Goal: Task Accomplishment & Management: Use online tool/utility

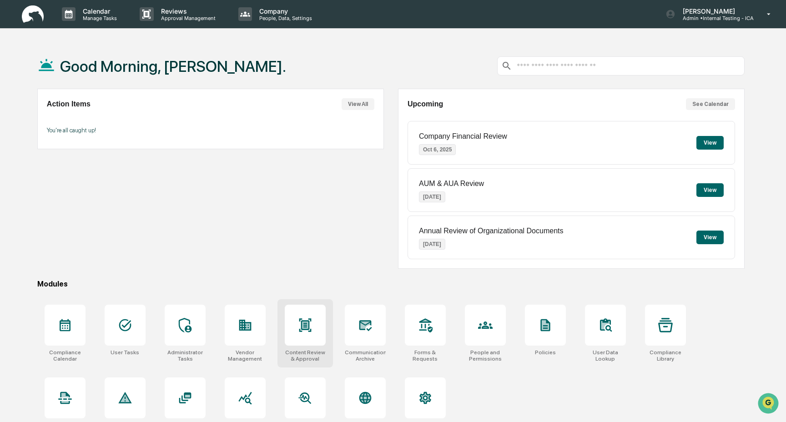
click at [309, 330] on icon at bounding box center [305, 325] width 15 height 15
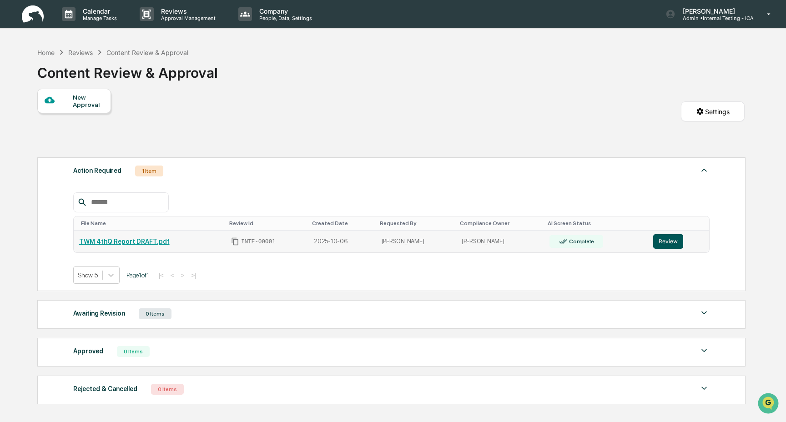
click at [669, 242] on button "Review" at bounding box center [668, 241] width 30 height 15
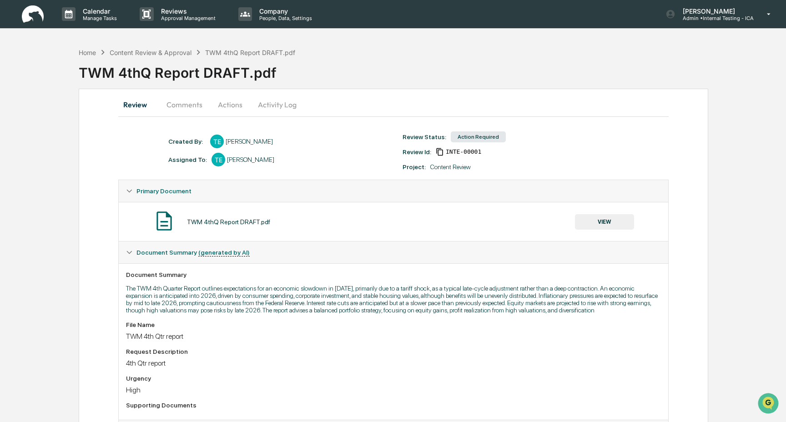
click at [602, 226] on button "VIEW" at bounding box center [604, 221] width 59 height 15
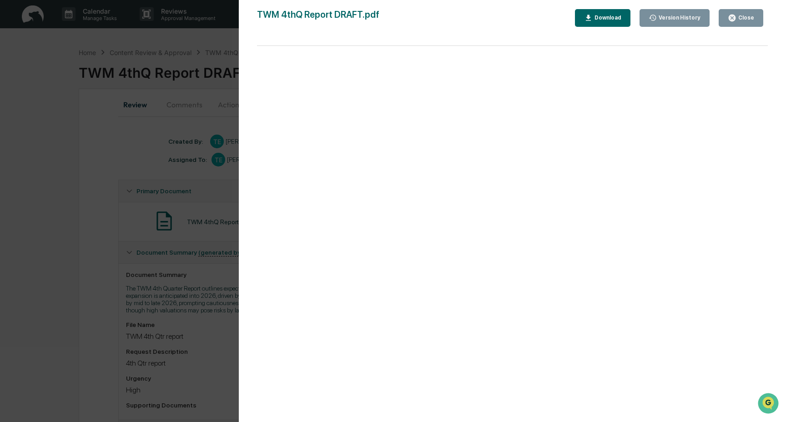
click at [613, 18] on div "Download" at bounding box center [607, 18] width 29 height 6
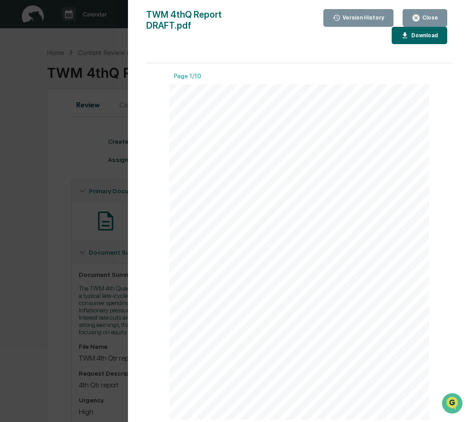
drag, startPoint x: 438, startPoint y: 14, endPoint x: 427, endPoint y: 22, distance: 13.4
click at [438, 15] on button "Close" at bounding box center [424, 18] width 45 height 18
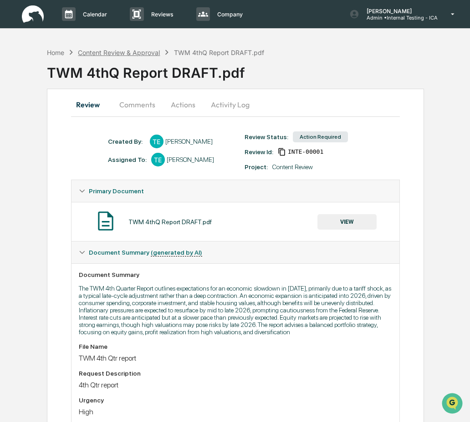
click at [114, 53] on div "Content Review & Approval" at bounding box center [119, 53] width 82 height 8
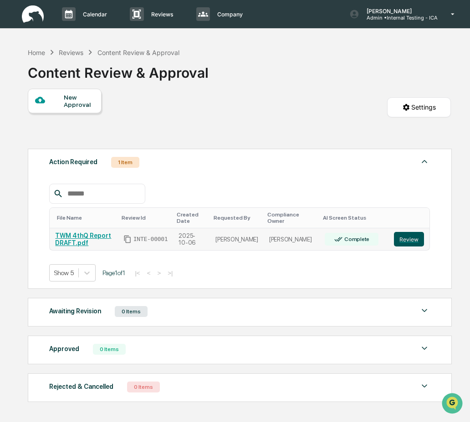
click at [404, 241] on button "Review" at bounding box center [409, 239] width 30 height 15
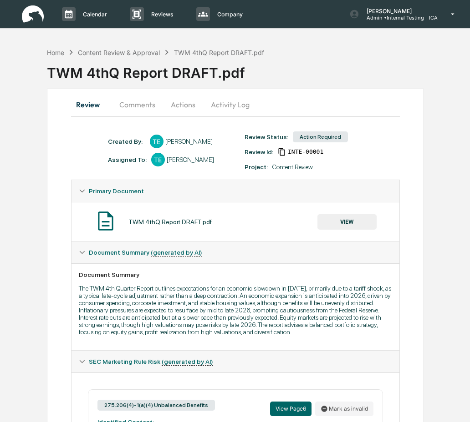
click at [185, 102] on button "Actions" at bounding box center [182, 105] width 41 height 22
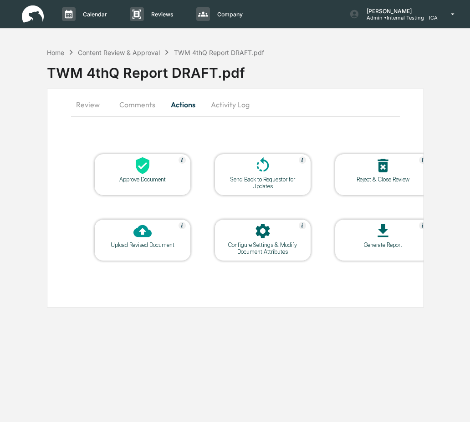
click at [160, 241] on div at bounding box center [142, 232] width 91 height 20
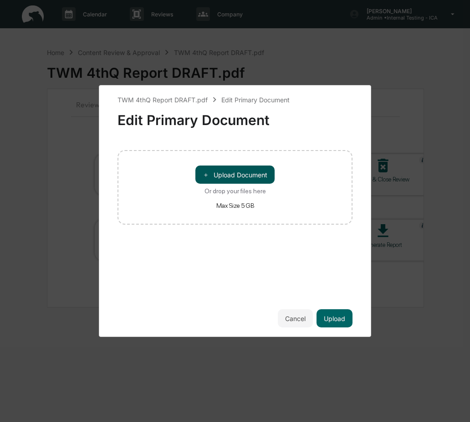
click at [238, 180] on button "＋ Upload Document" at bounding box center [234, 175] width 79 height 18
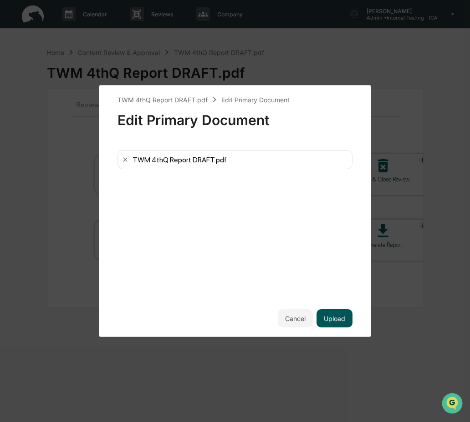
click at [331, 317] on button "Upload" at bounding box center [334, 318] width 36 height 18
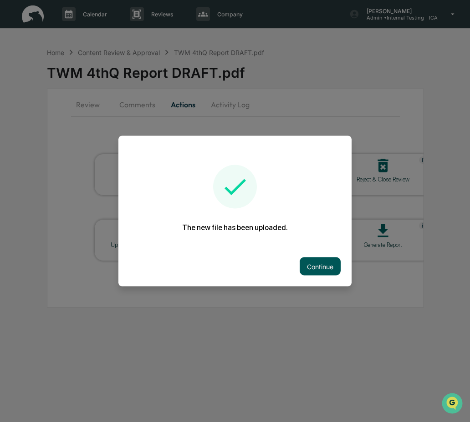
click at [320, 266] on button "Continue" at bounding box center [319, 267] width 41 height 18
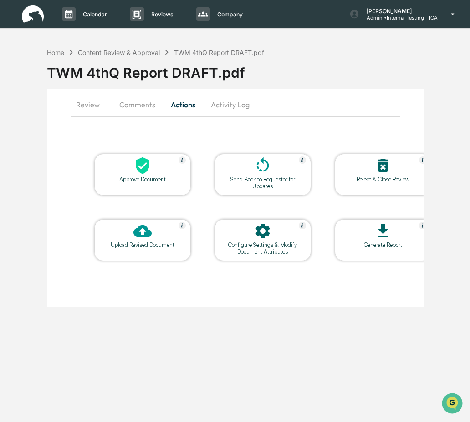
click at [279, 183] on div "Send Back to Requestor for Updates" at bounding box center [263, 183] width 82 height 14
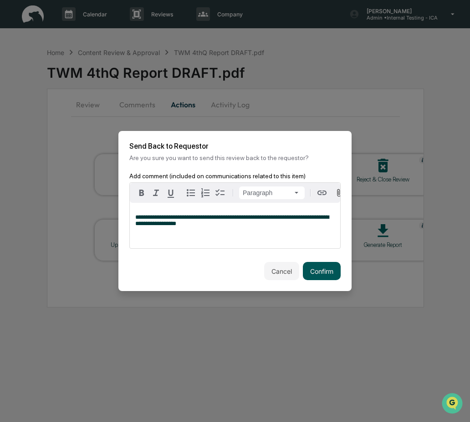
click at [324, 269] on button "Confirm" at bounding box center [322, 271] width 38 height 18
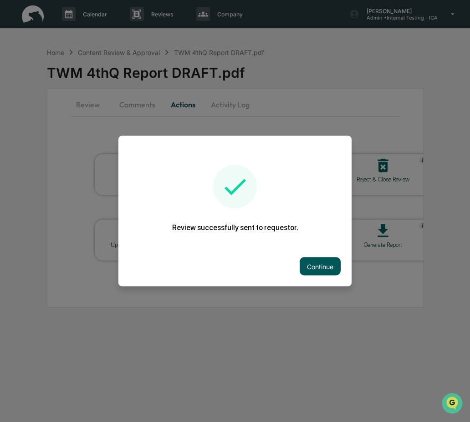
click at [318, 265] on button "Continue" at bounding box center [319, 267] width 41 height 18
